Goal: Book appointment/travel/reservation

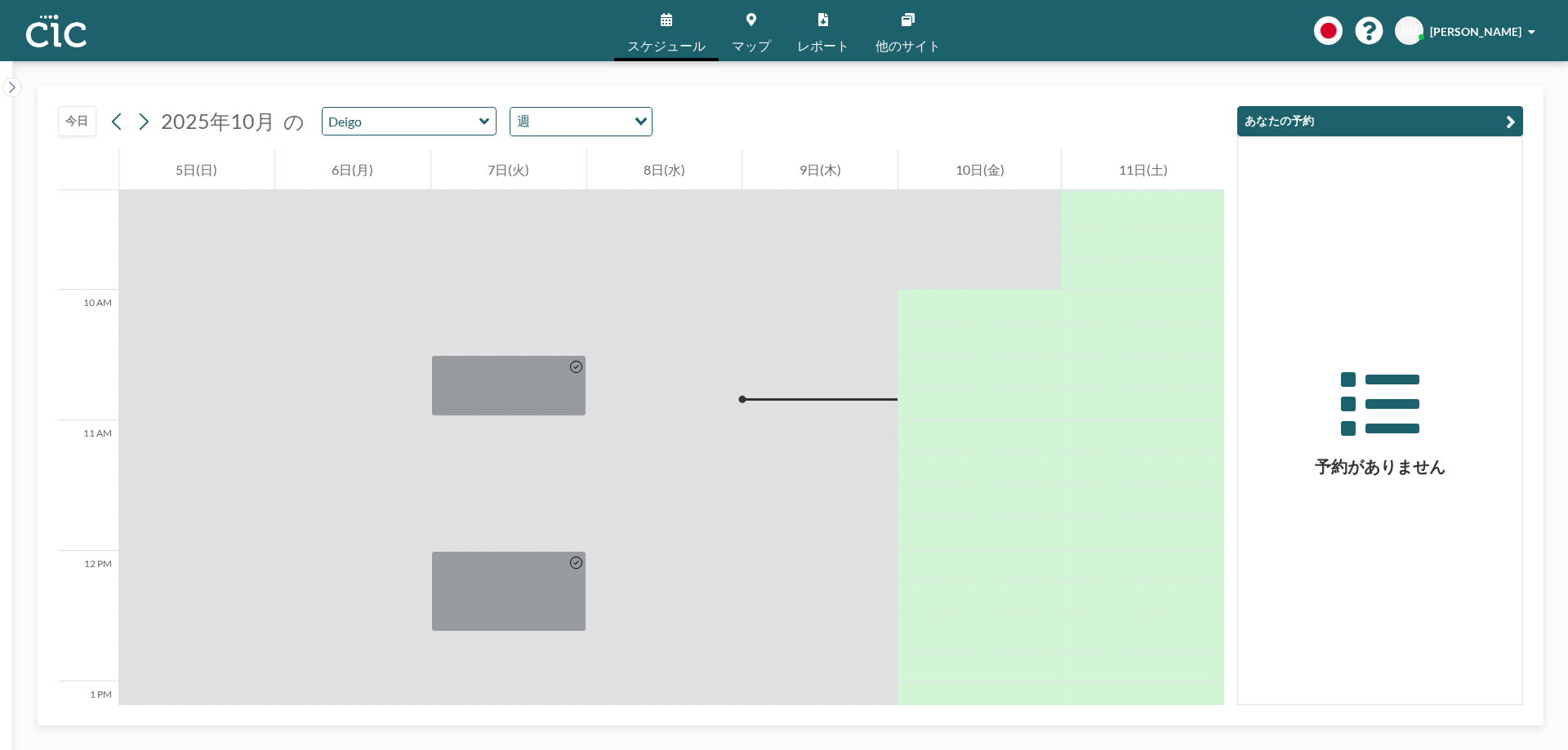
scroll to position [1216, 0]
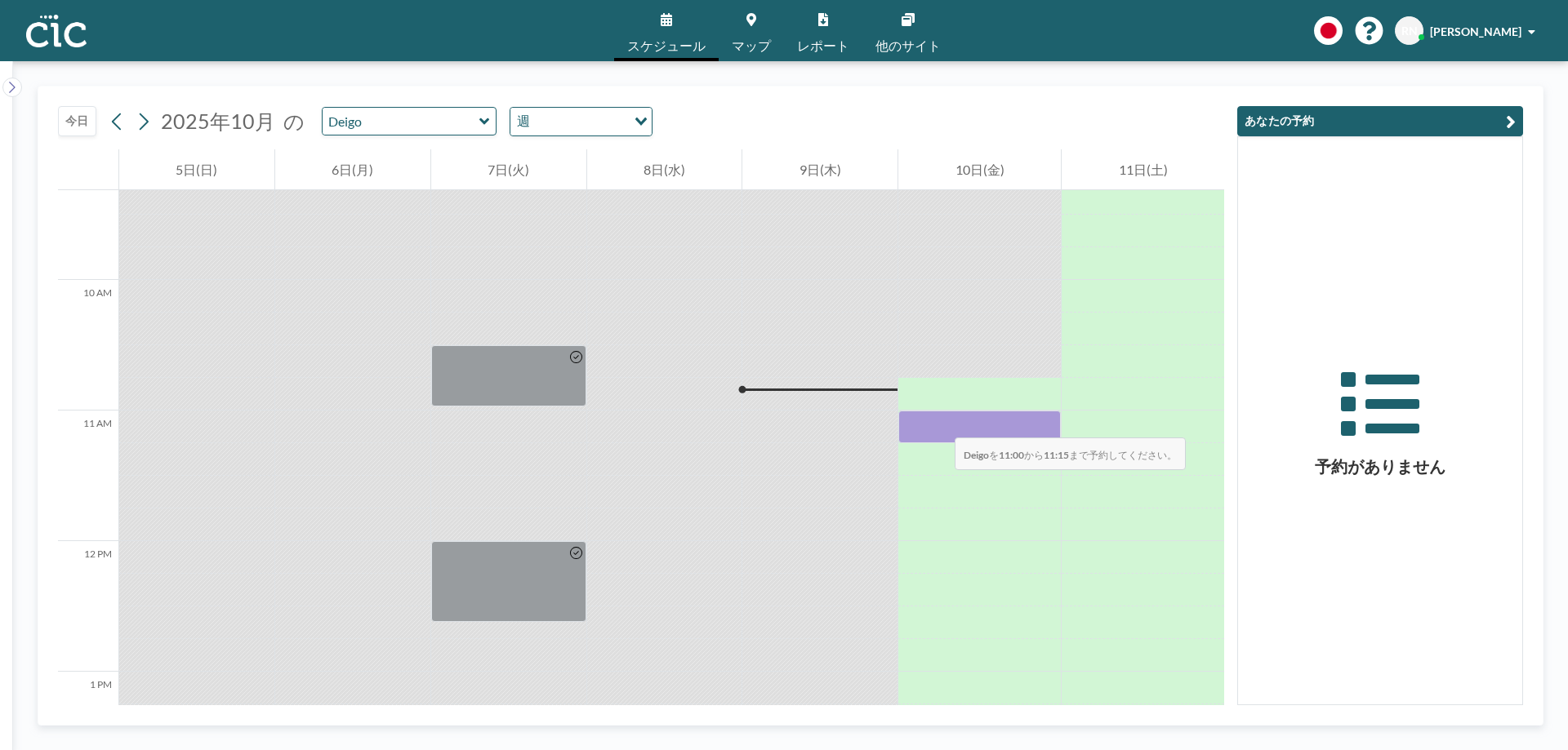
click at [939, 421] on div at bounding box center [979, 427] width 163 height 33
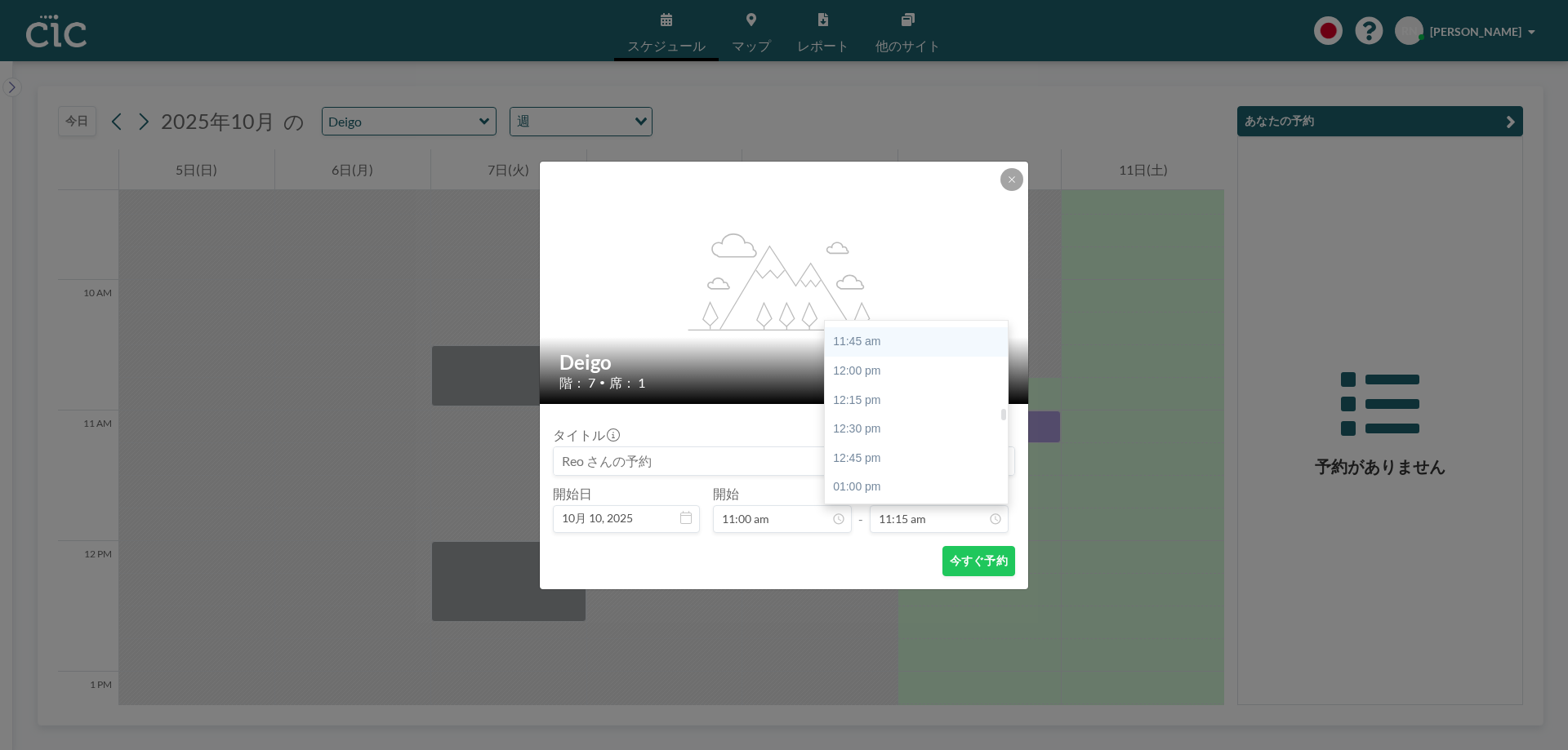
scroll to position [1359, 0]
click at [894, 376] on div "12:00 pm" at bounding box center [921, 370] width 191 height 29
type input "12:00 pm"
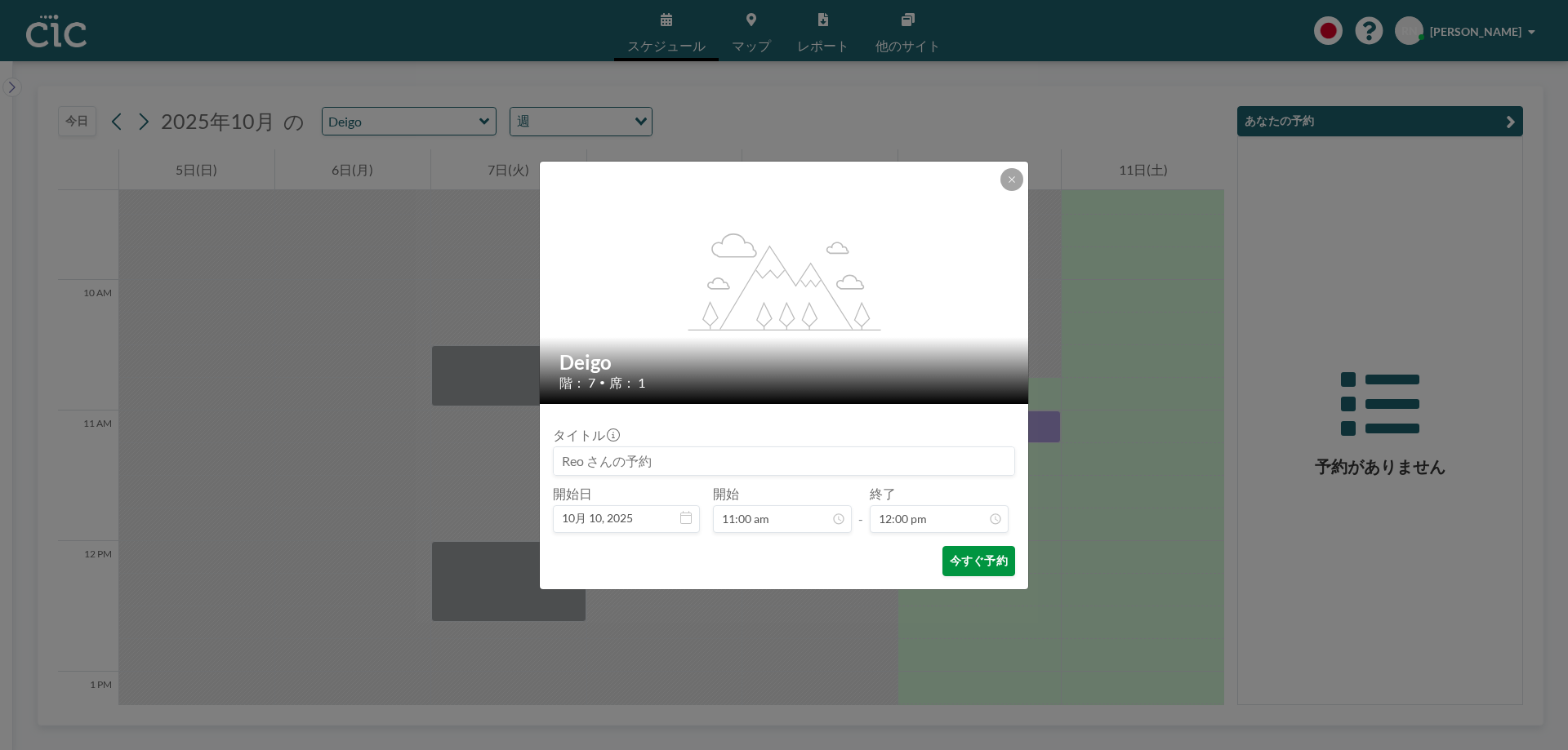
click at [967, 567] on button "今すぐ予約" at bounding box center [979, 561] width 73 height 30
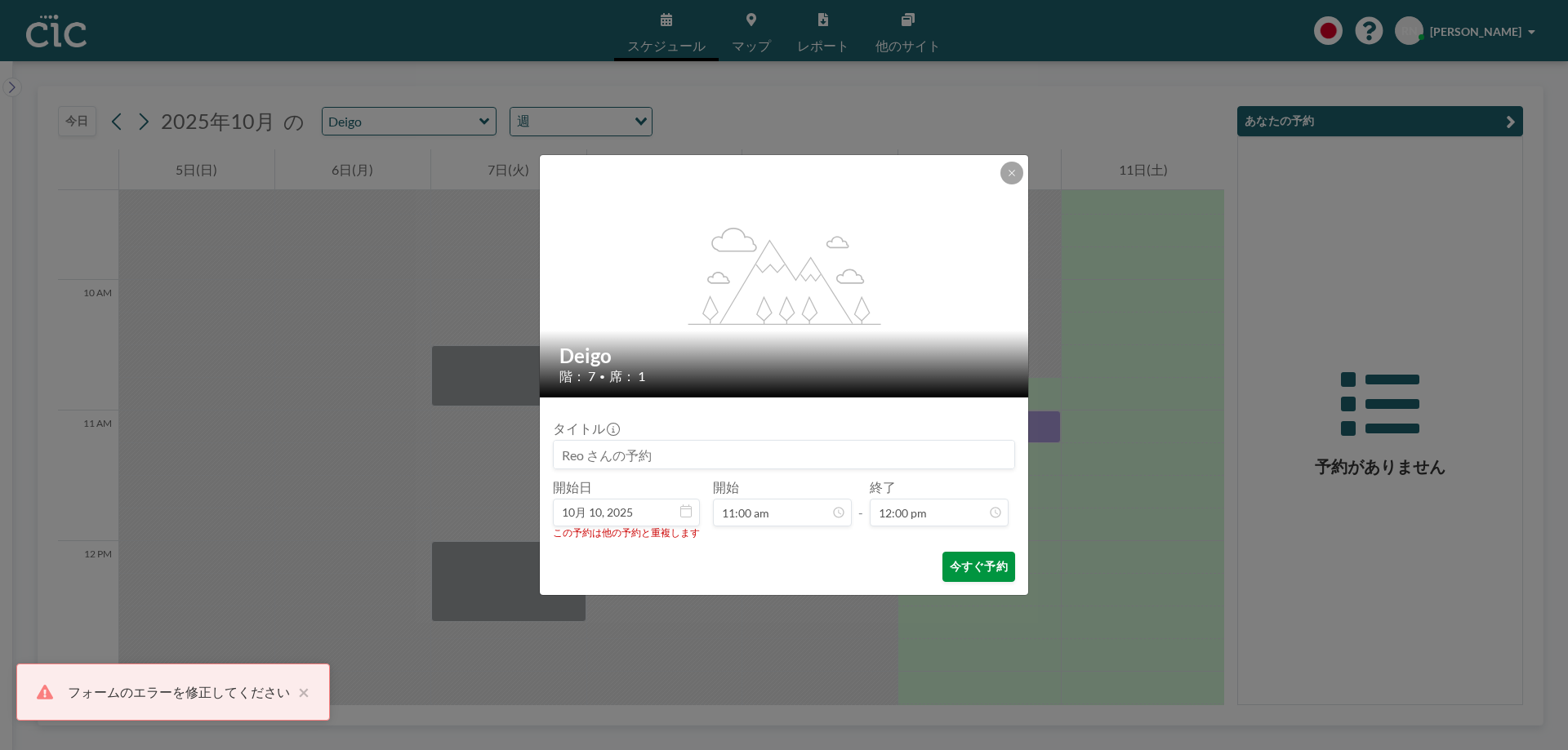
type input "Hitsuji"
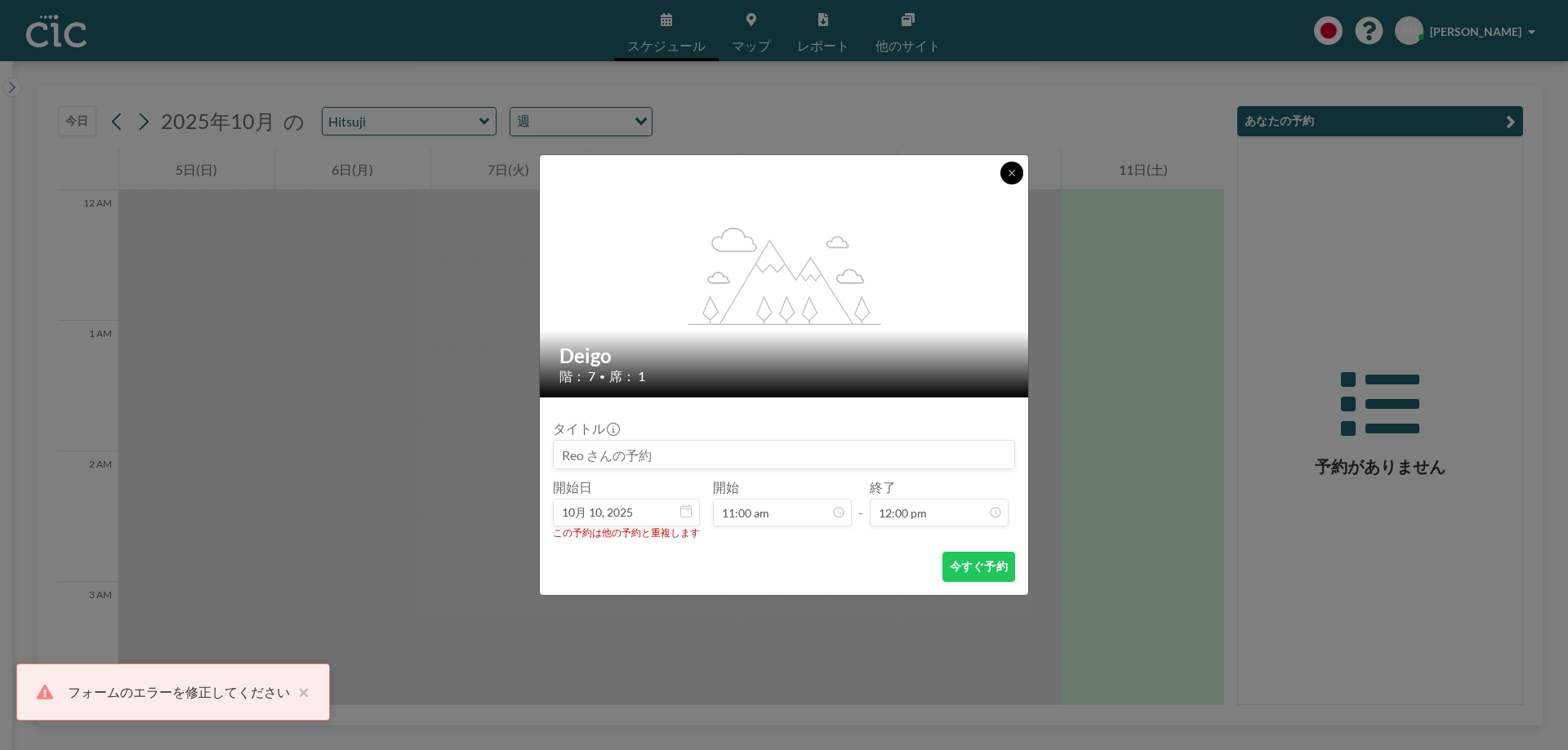
click at [1004, 173] on button at bounding box center [1012, 173] width 23 height 23
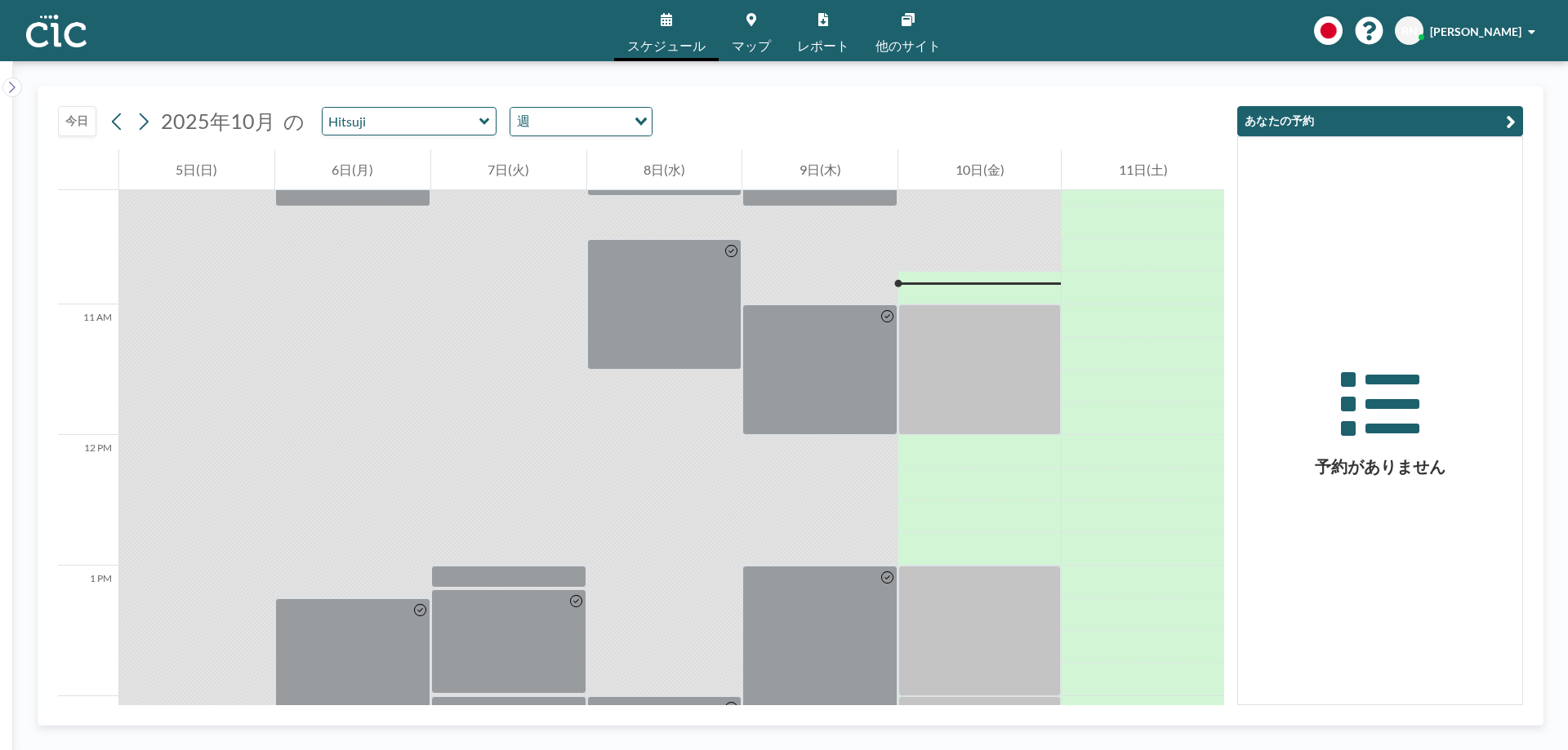
scroll to position [1371, 0]
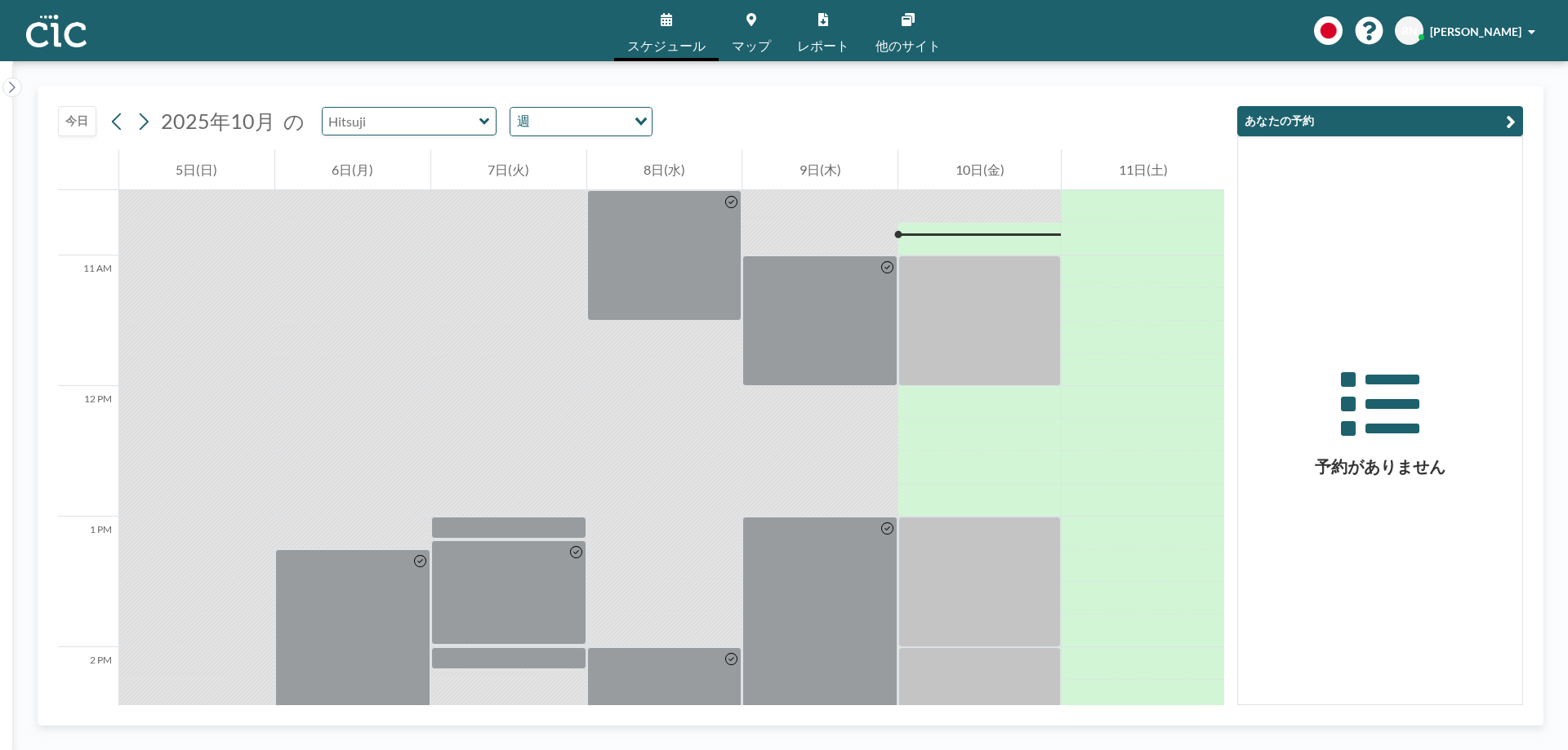
click at [436, 124] on input "text" at bounding box center [401, 120] width 157 height 27
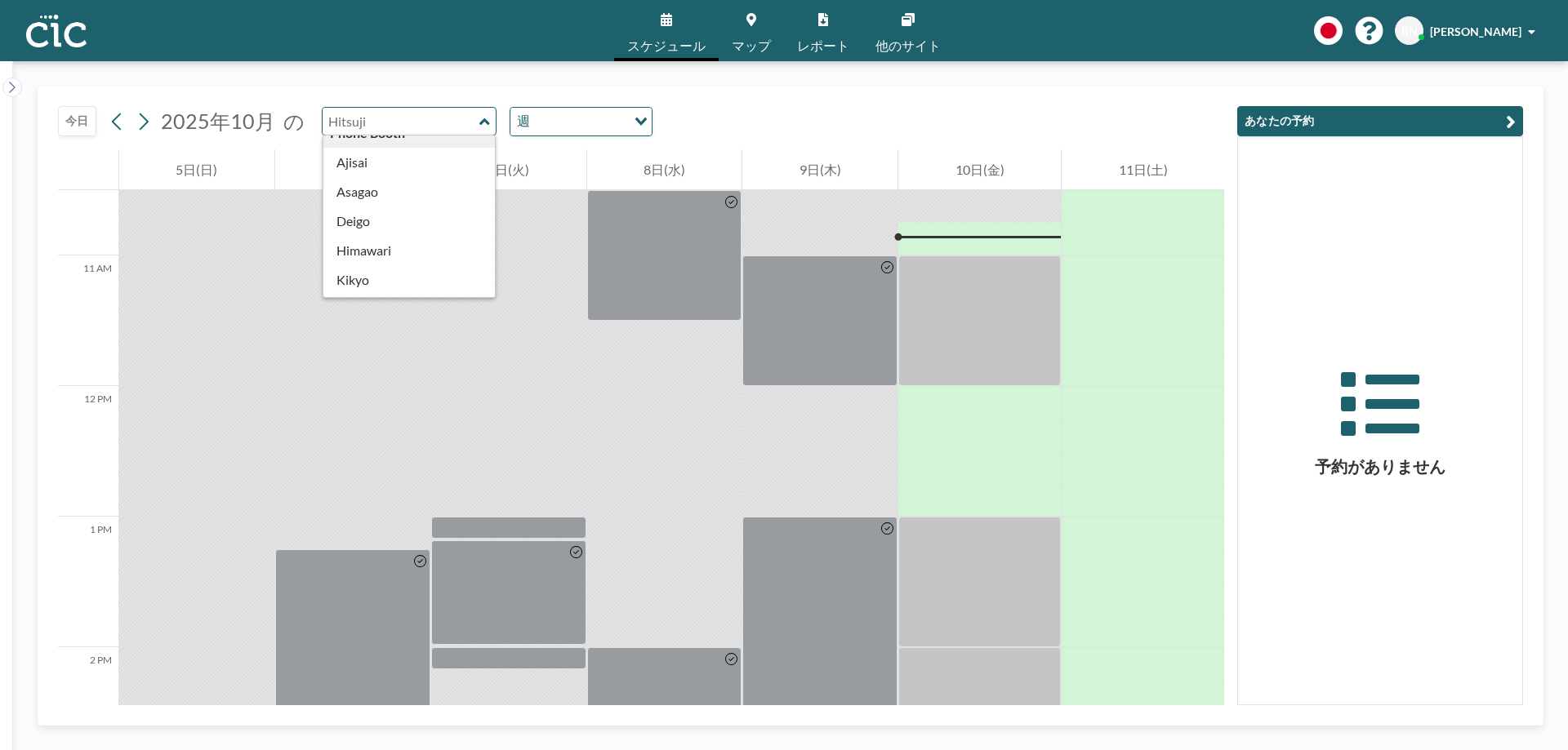
scroll to position [341, 0]
type input "Deigo"
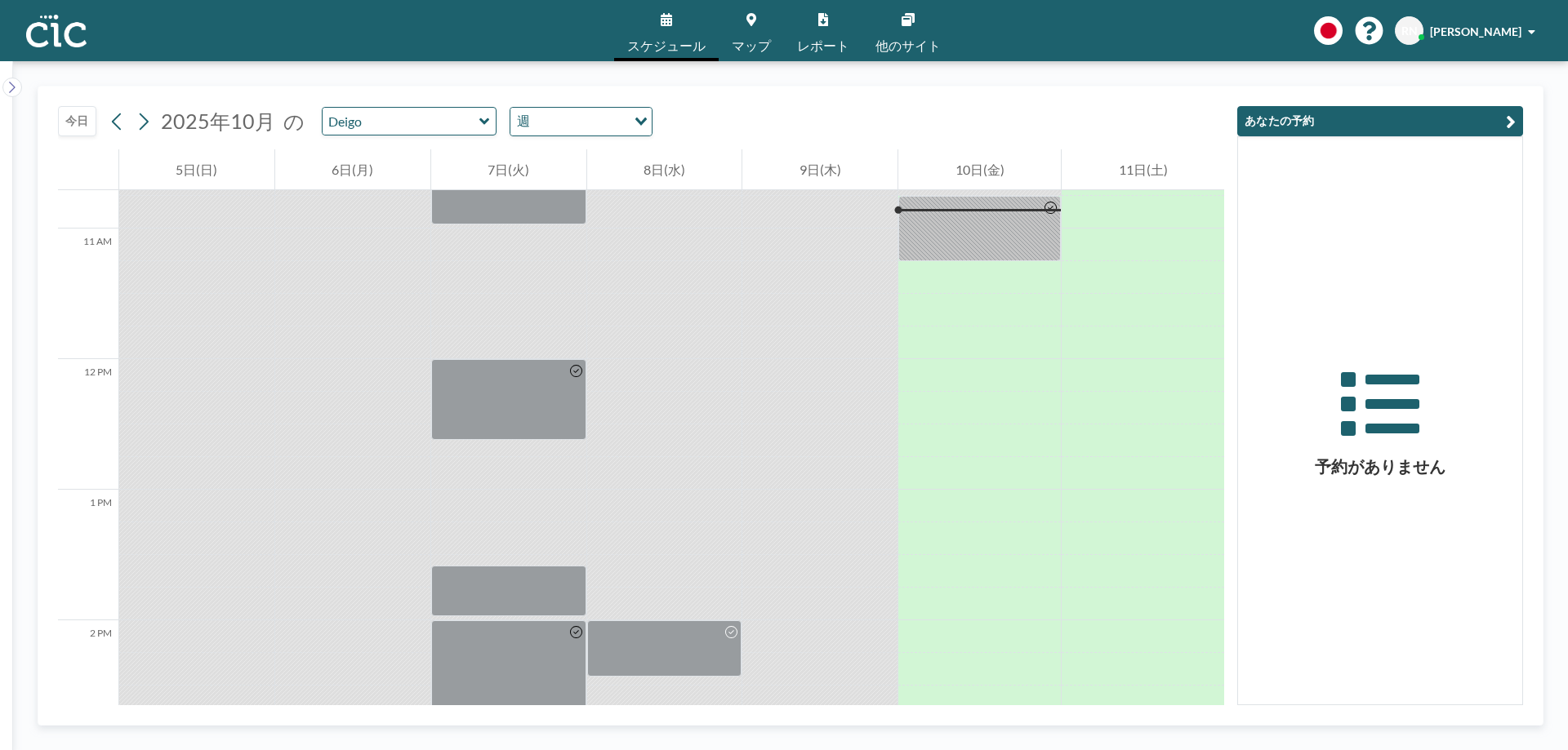
scroll to position [1302, 0]
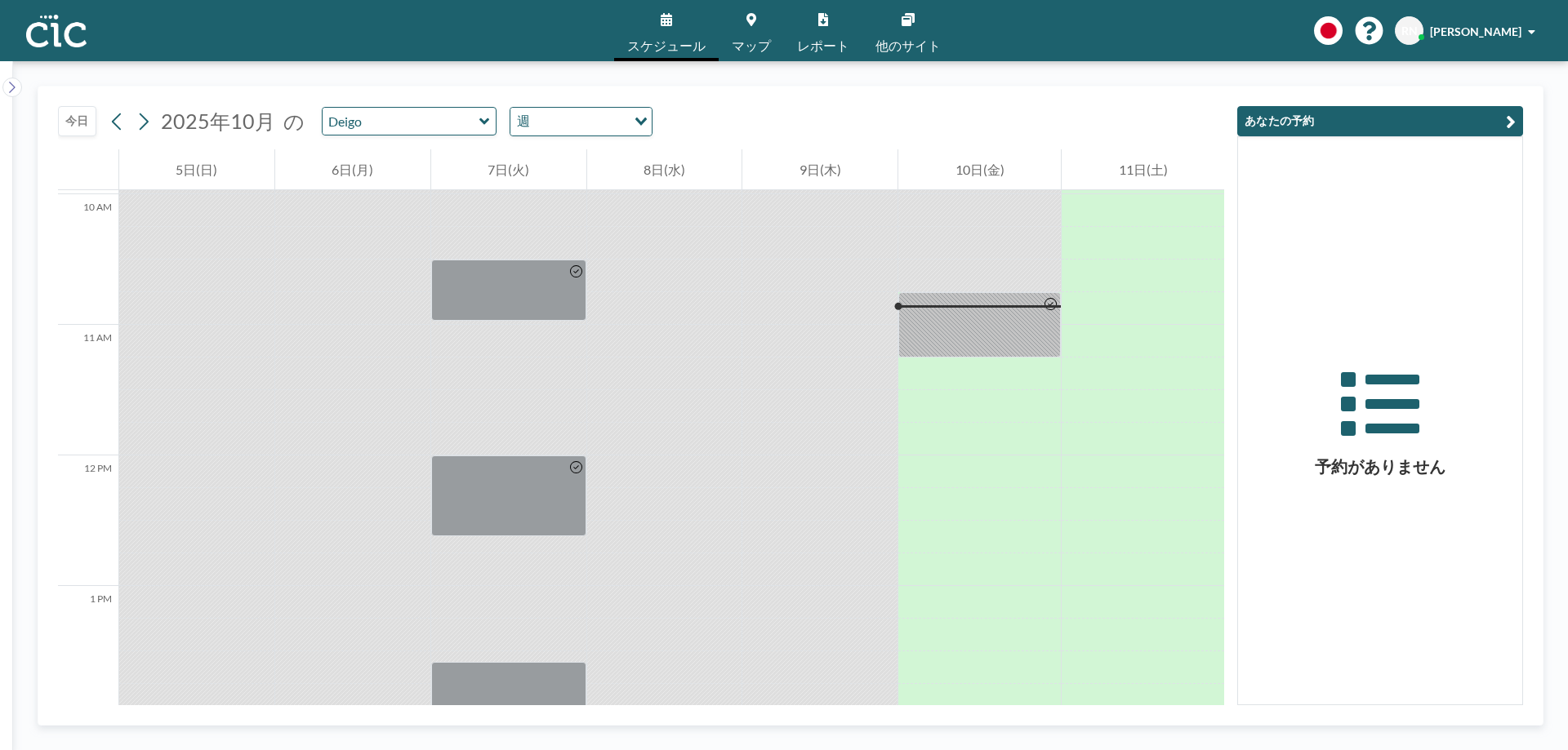
click at [737, 40] on span "マップ" at bounding box center [751, 46] width 40 height 13
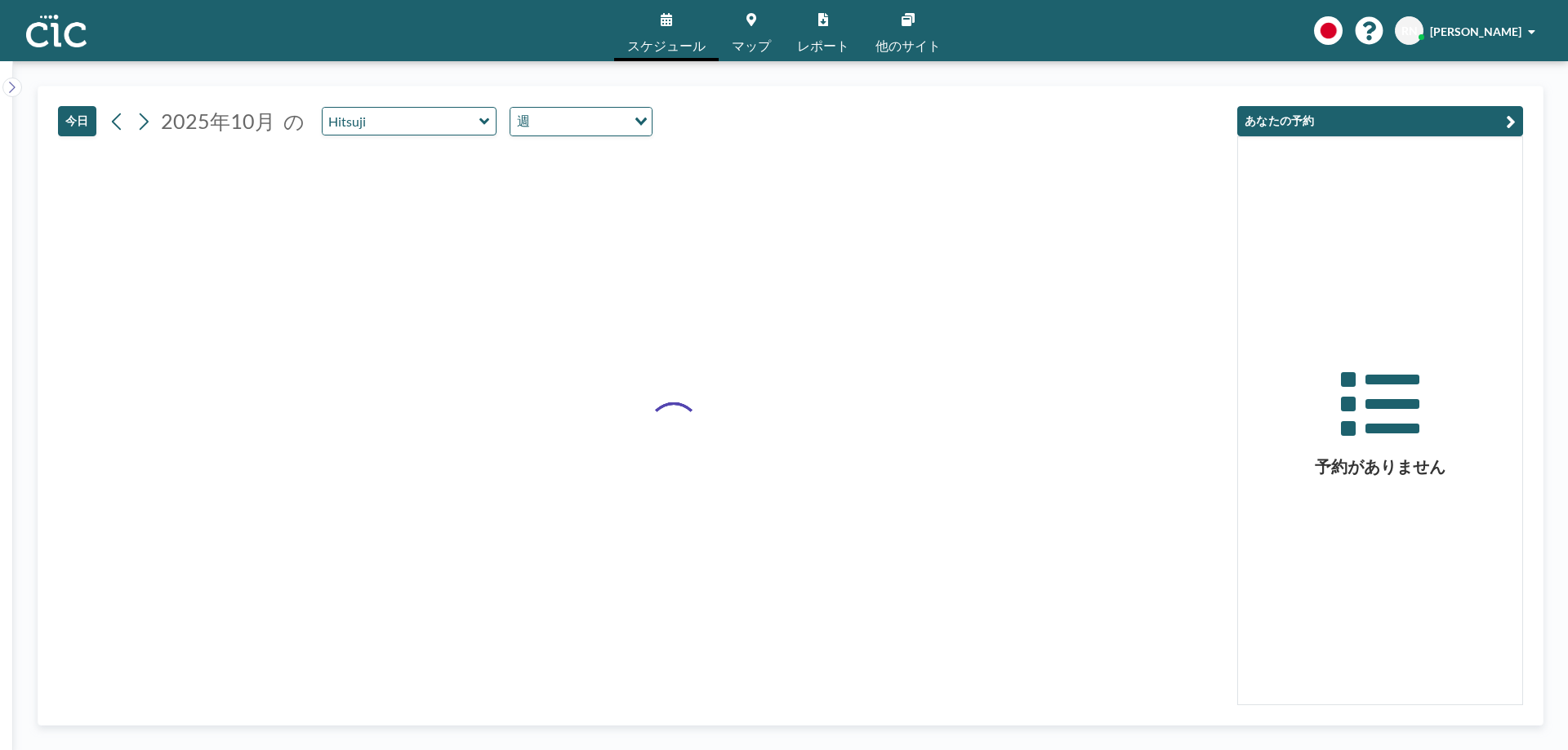
type input "Deigo"
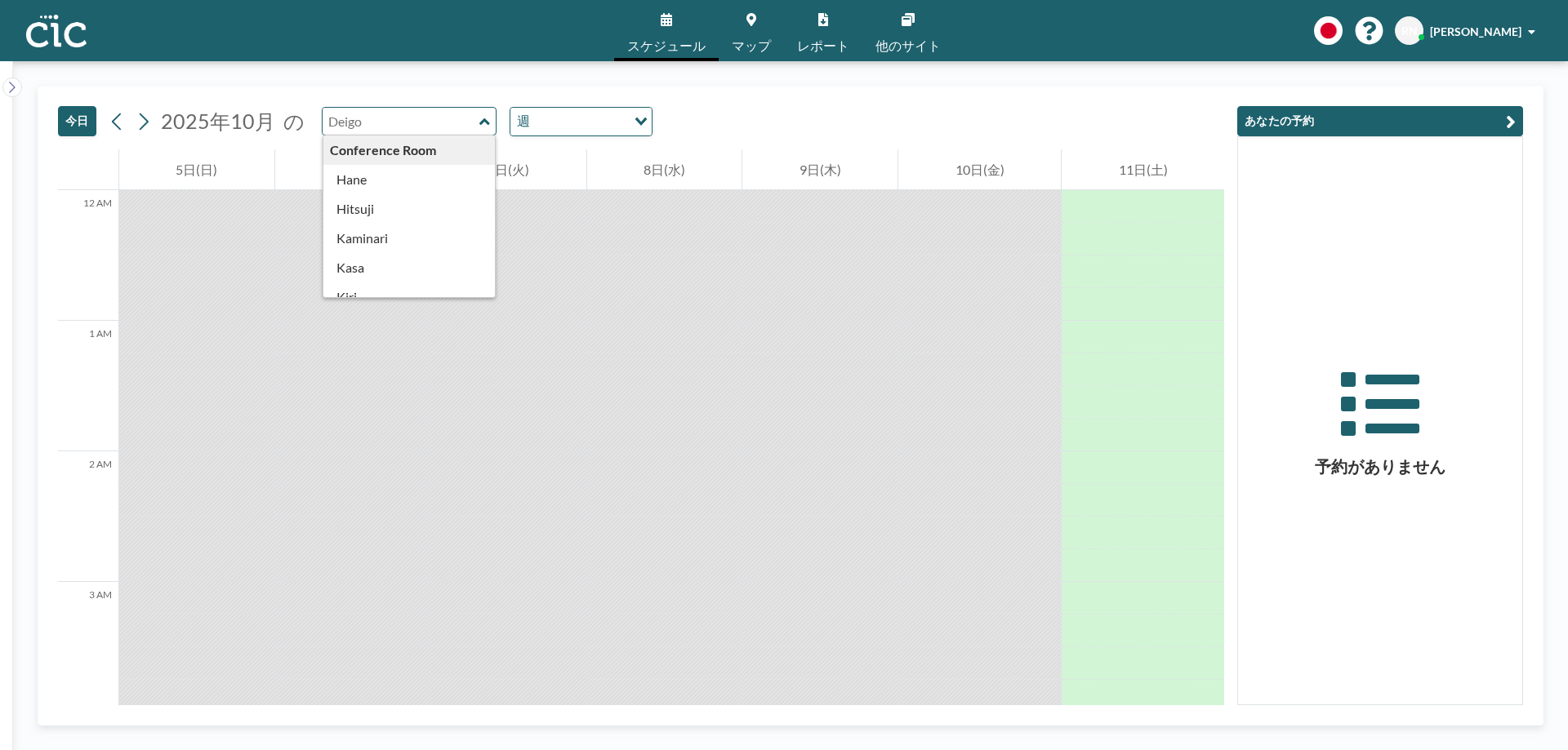
click at [382, 130] on input "text" at bounding box center [401, 120] width 157 height 27
type input "Nanohana"
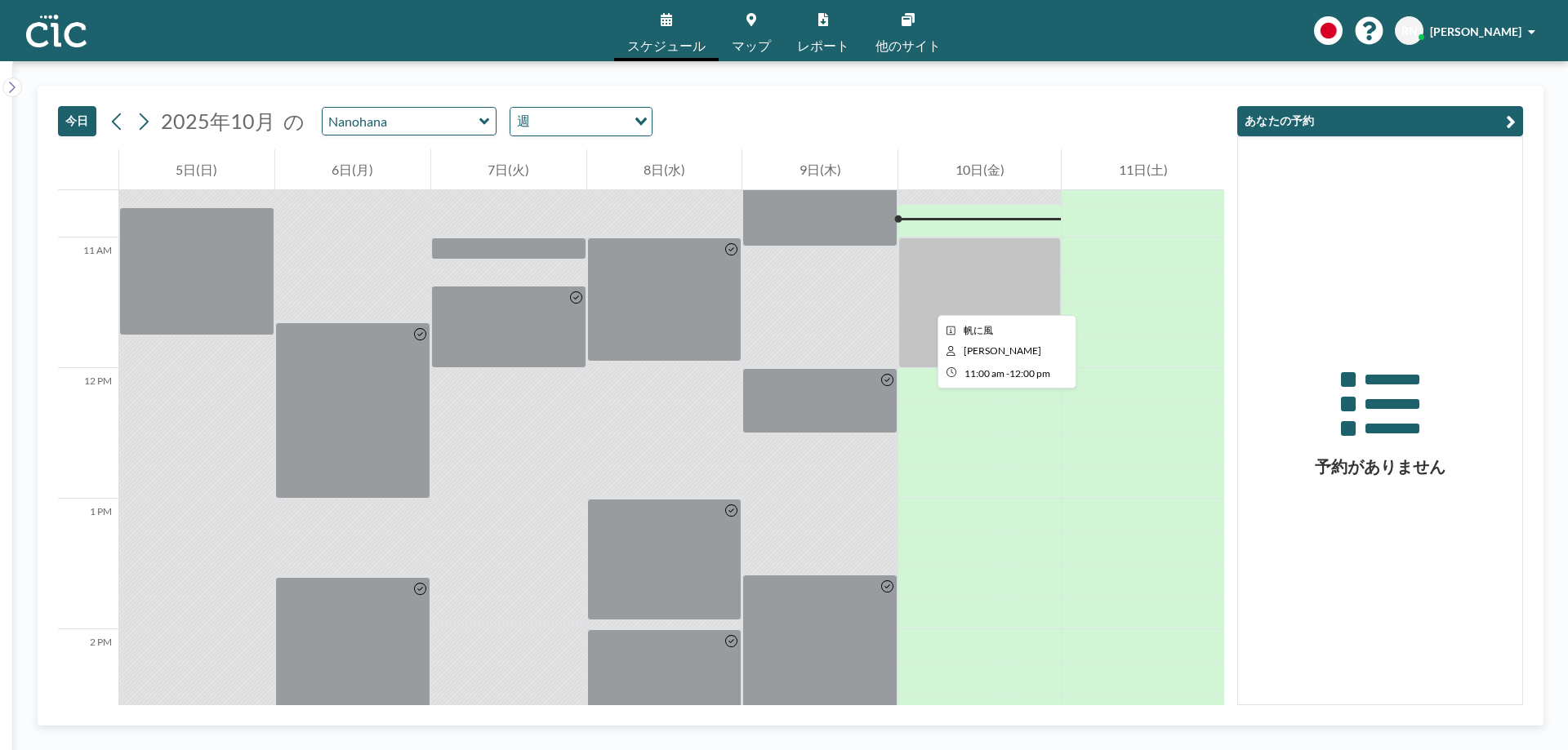
scroll to position [1394, 0]
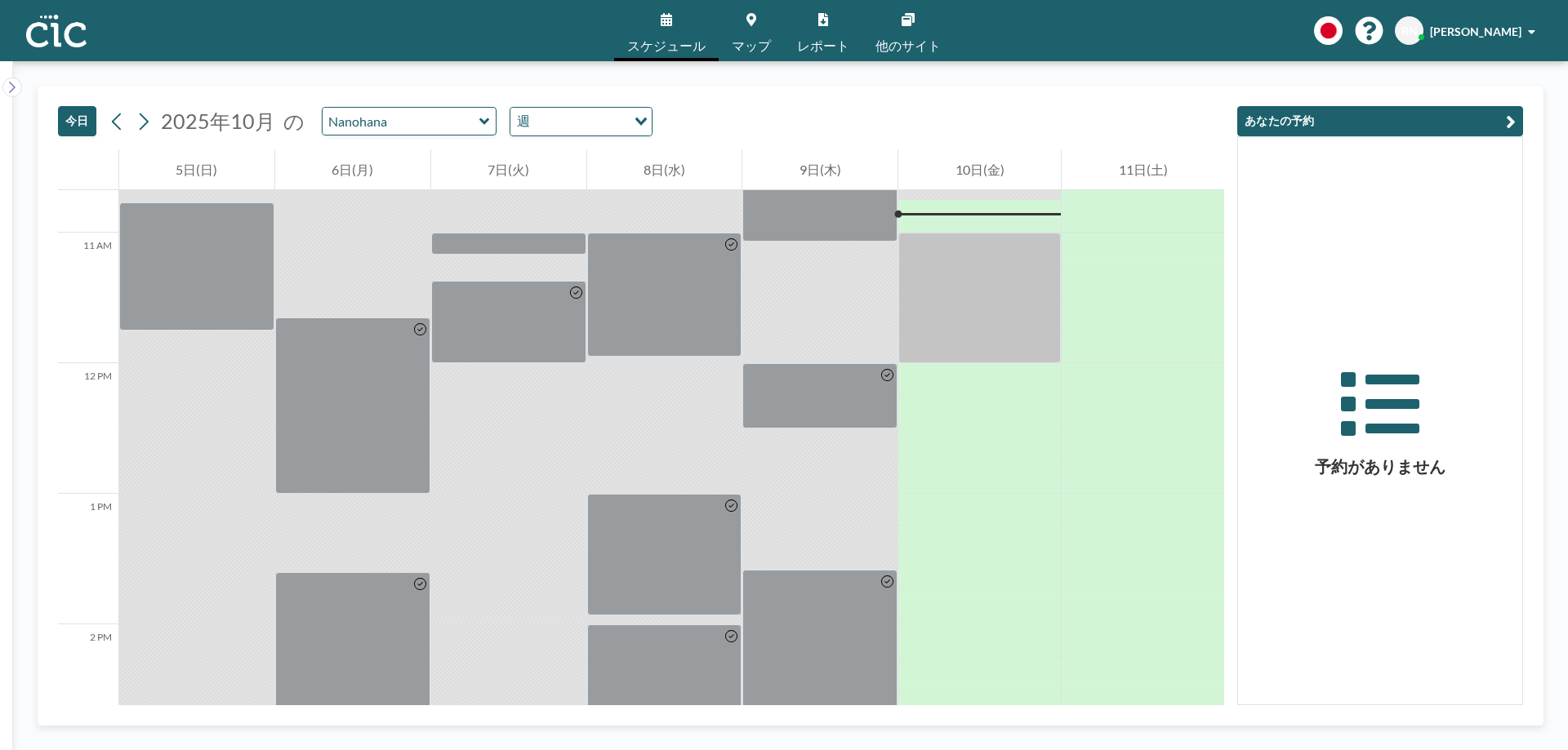
click at [754, 37] on link "マップ" at bounding box center [751, 30] width 65 height 62
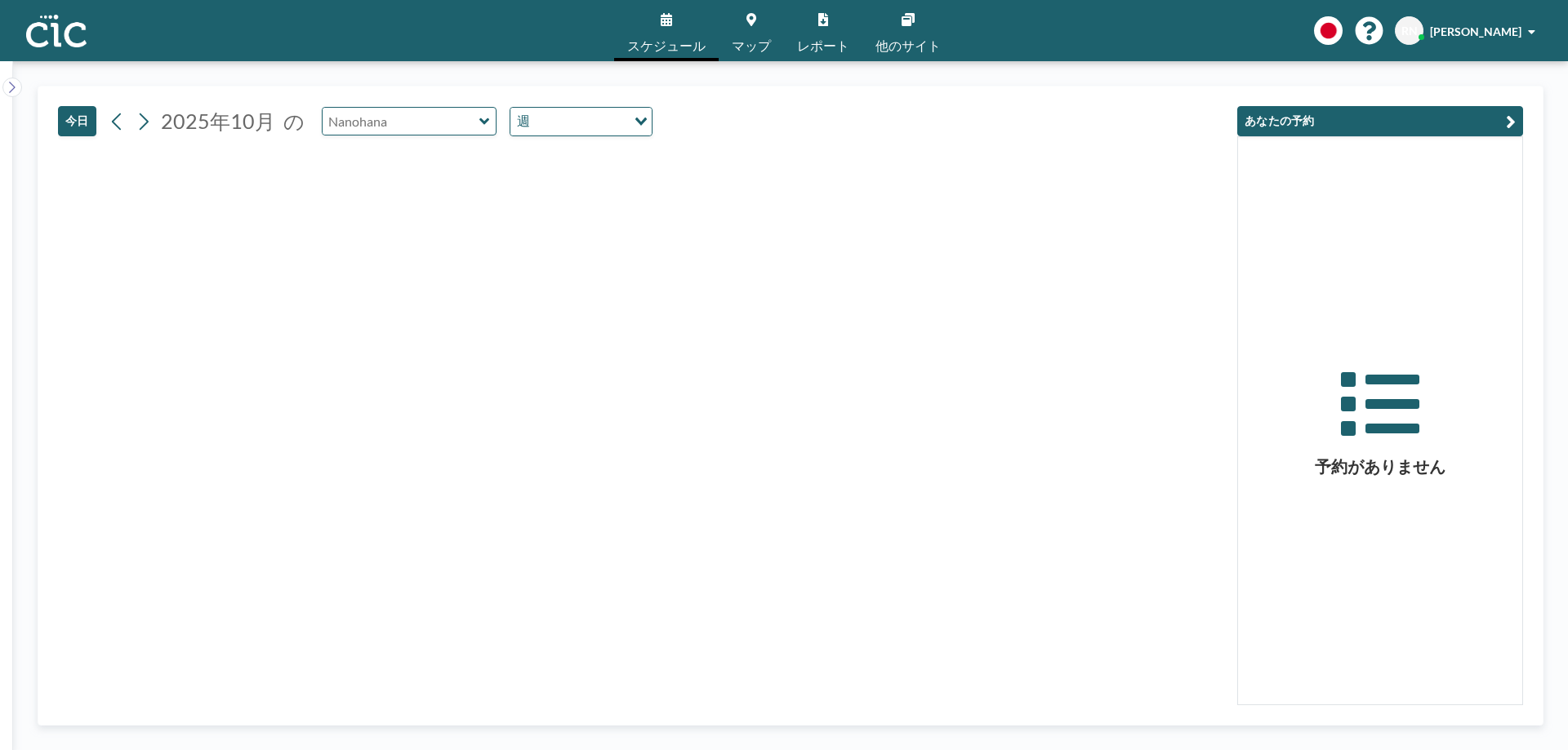
click at [459, 117] on input "text" at bounding box center [401, 120] width 157 height 27
type input "Ajisai"
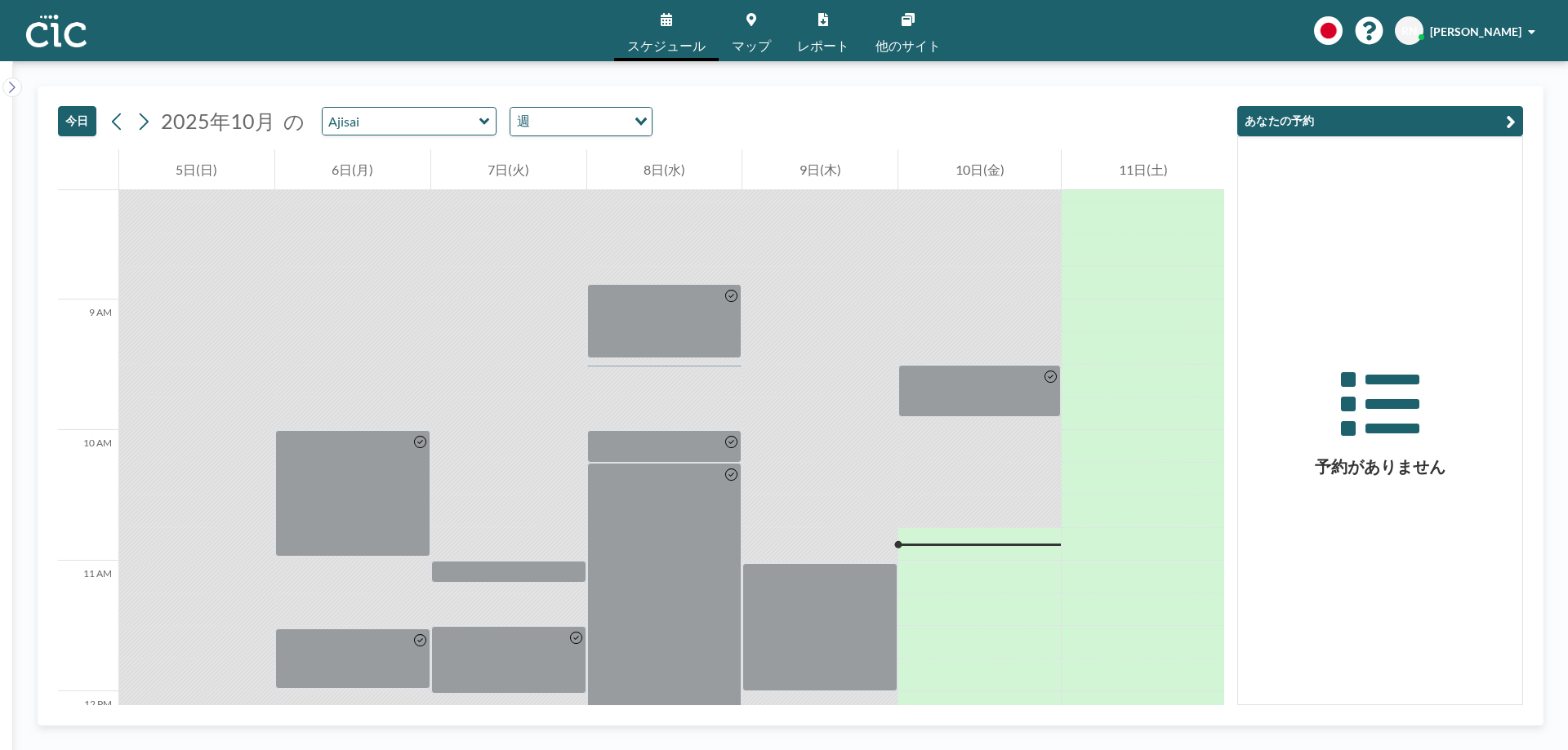
scroll to position [1102, 0]
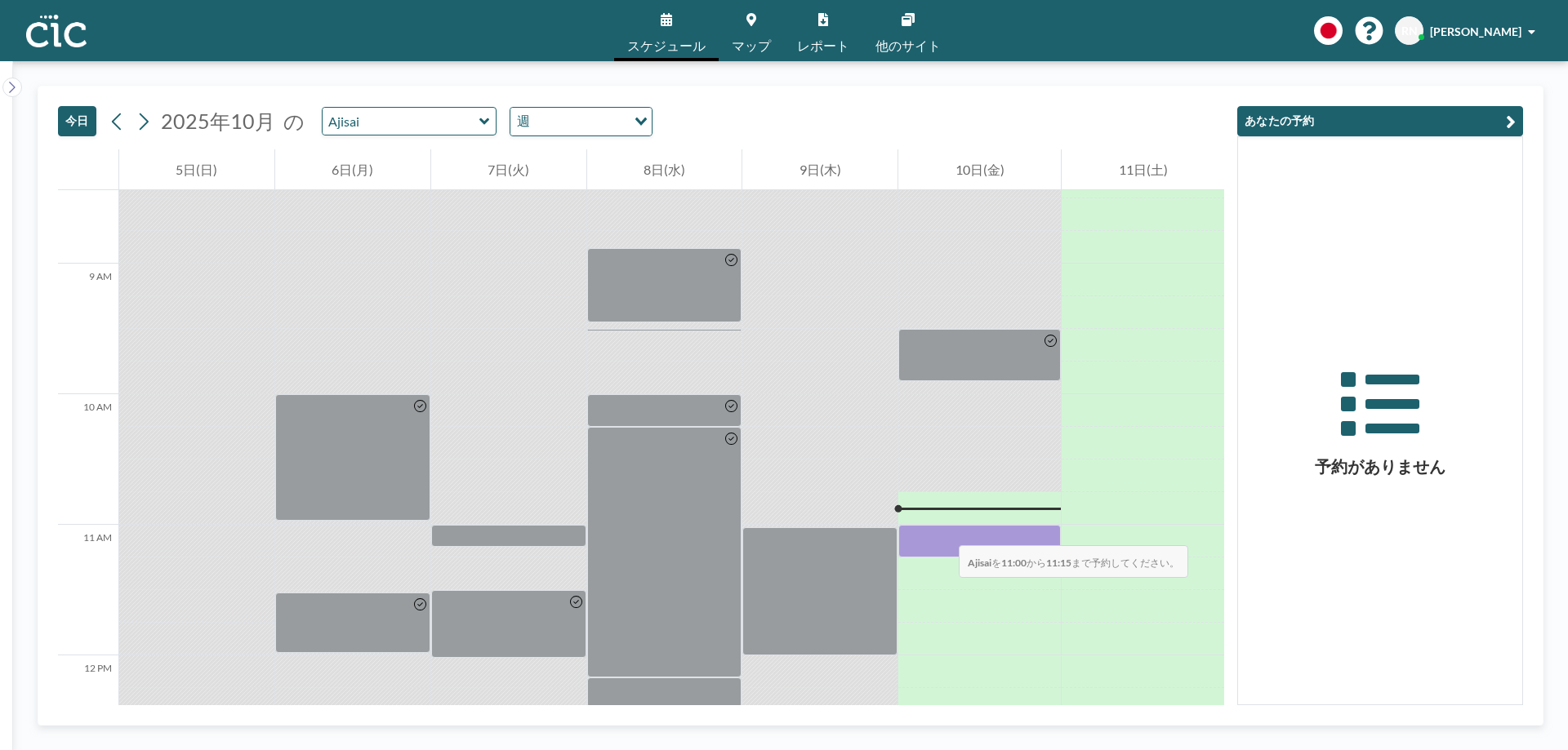
click at [943, 529] on div at bounding box center [979, 541] width 163 height 33
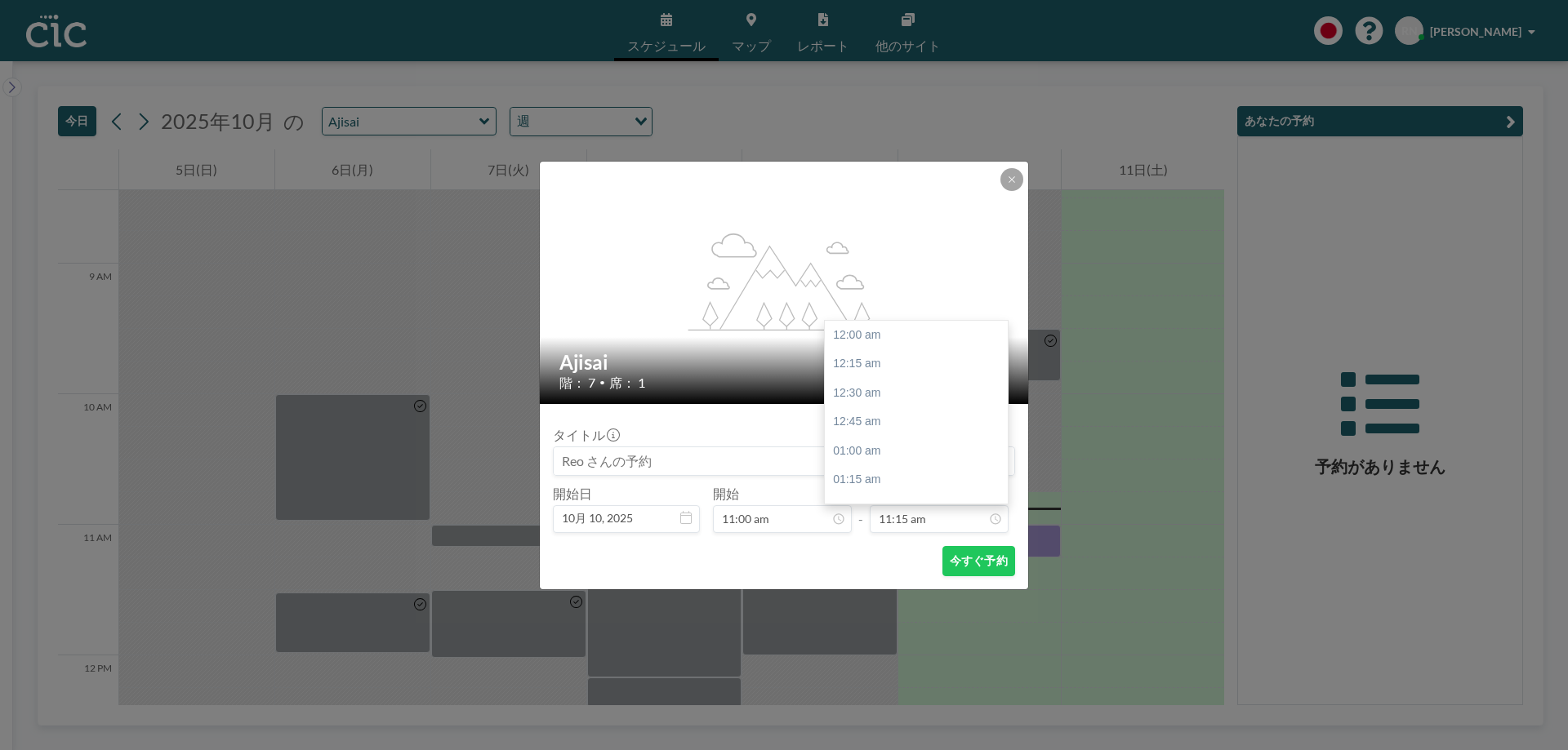
scroll to position [1308, 0]
click at [875, 416] on div "12:00 pm" at bounding box center [921, 422] width 191 height 29
type input "12:00 pm"
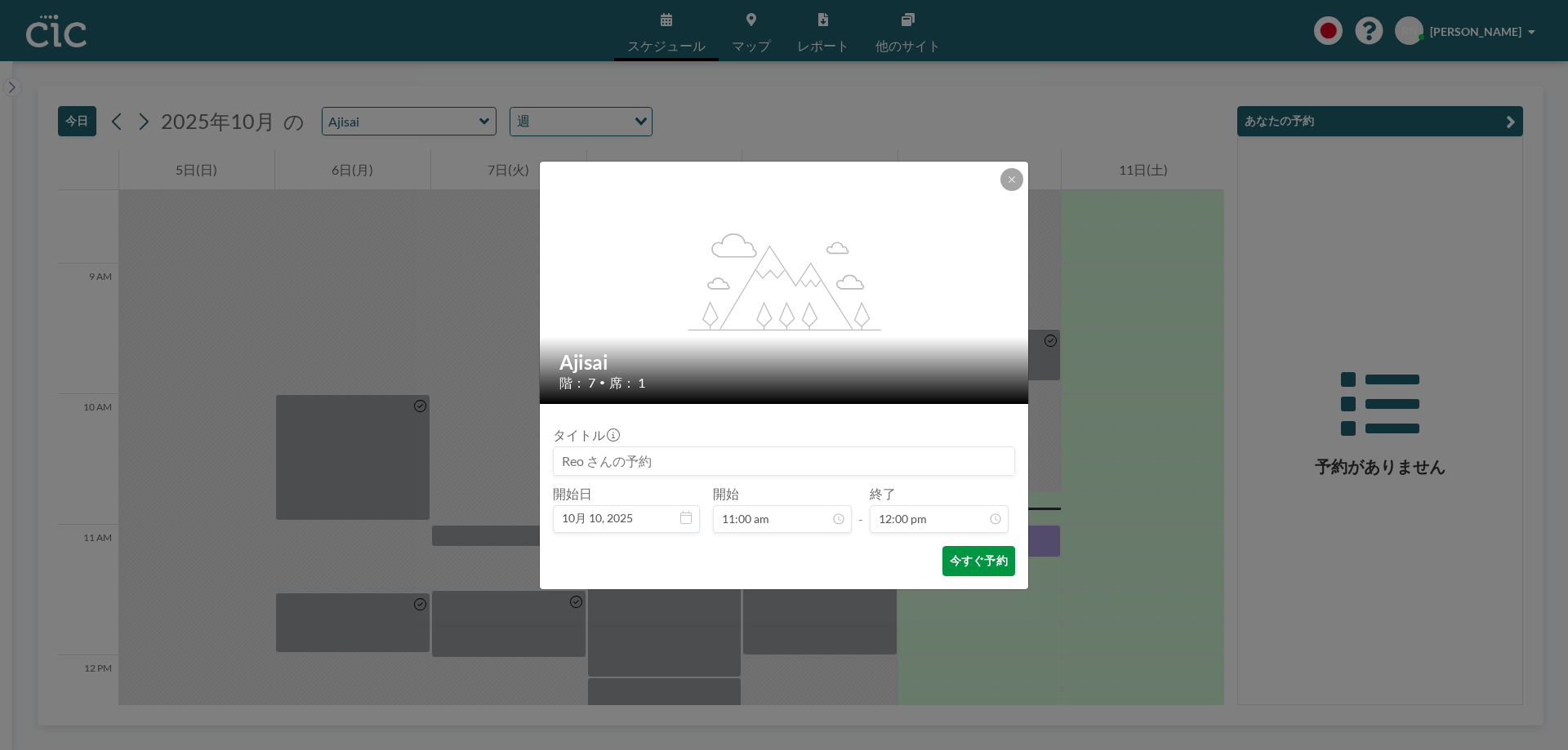
click at [978, 571] on button "今すぐ予約" at bounding box center [979, 561] width 73 height 30
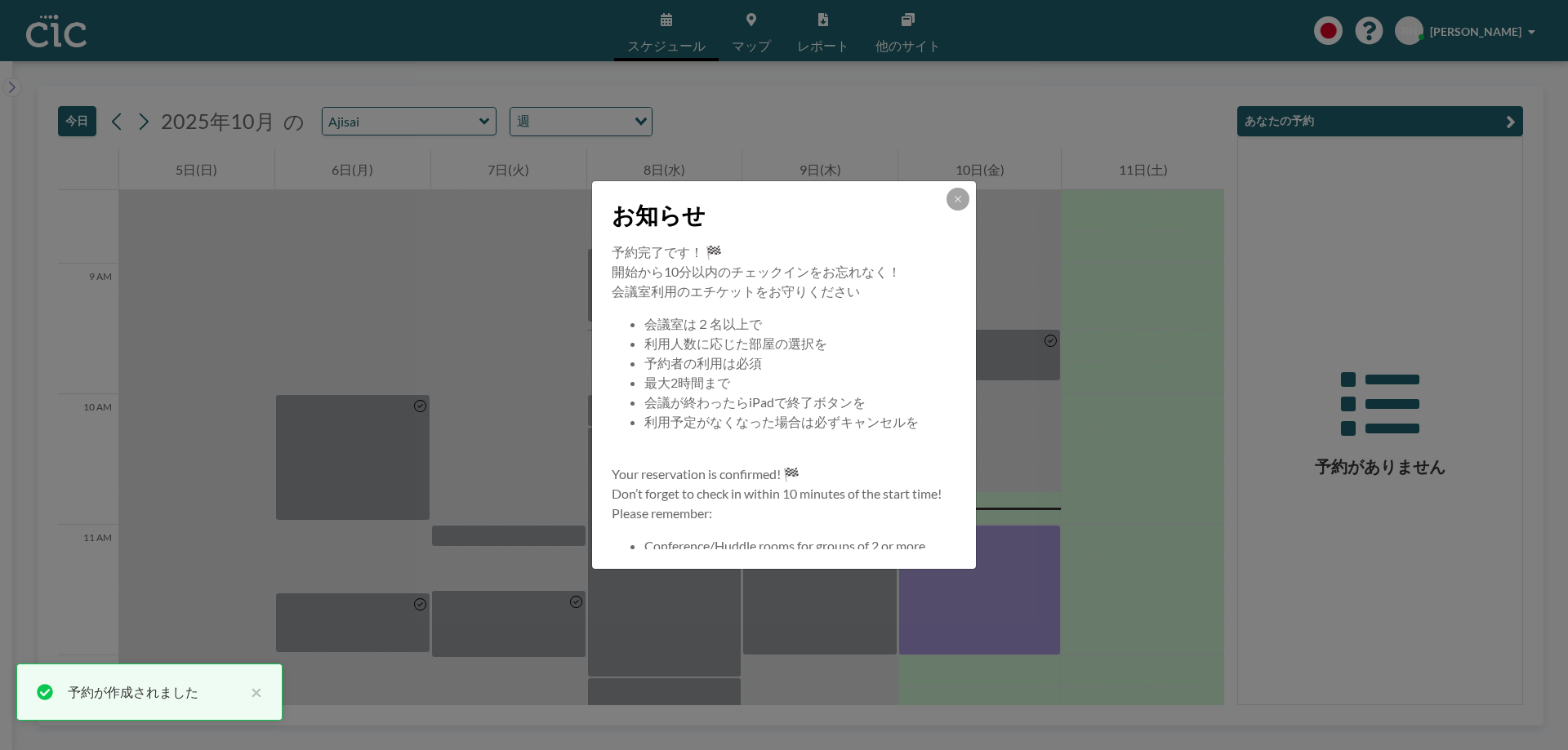
scroll to position [157, 0]
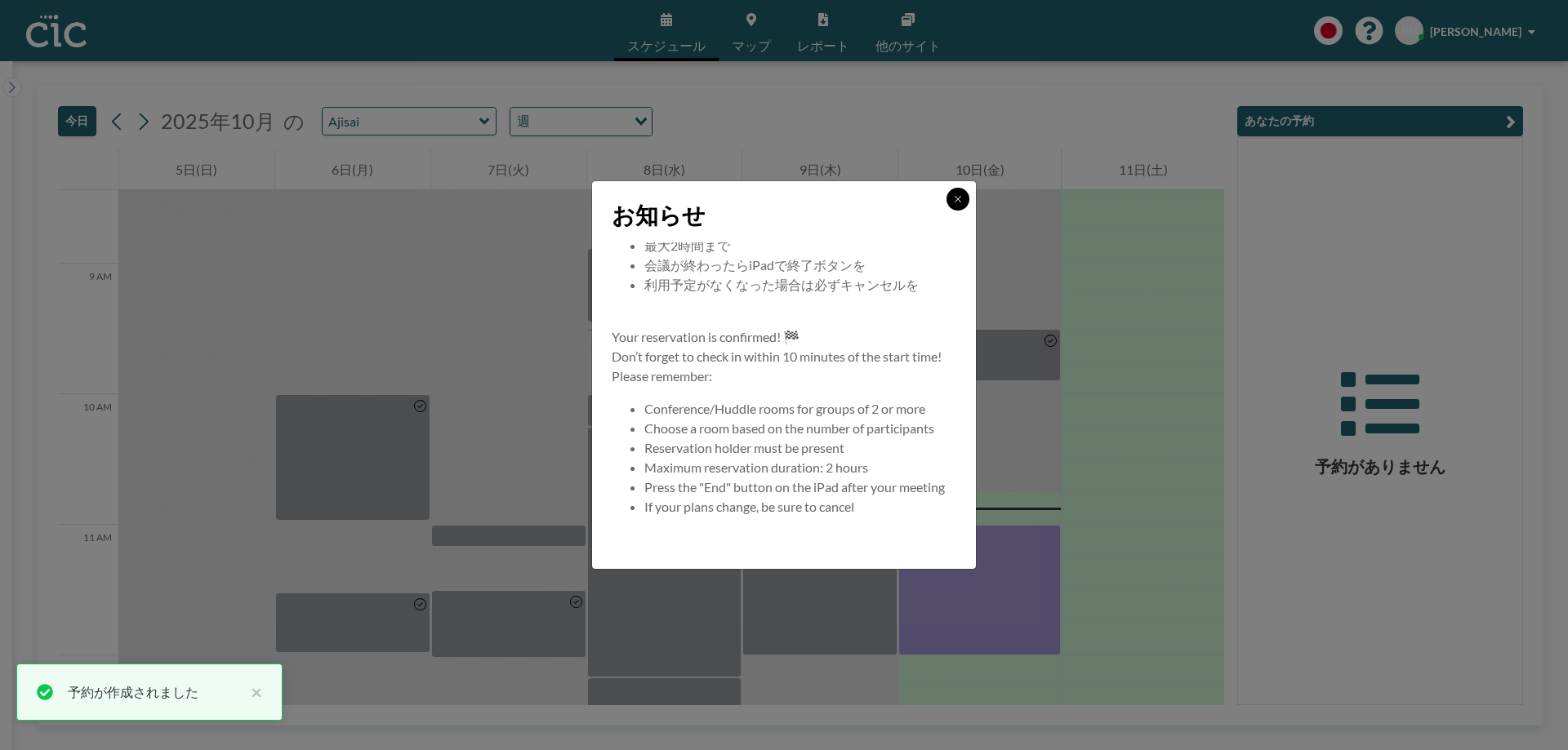
click at [957, 195] on icon at bounding box center [958, 199] width 10 height 10
